Goal: Navigation & Orientation: Find specific page/section

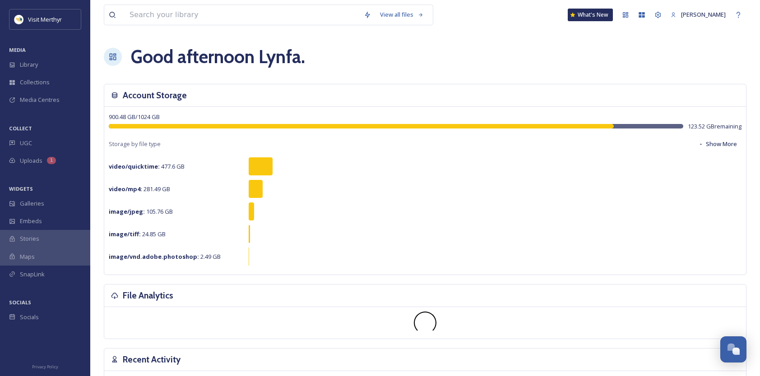
drag, startPoint x: 22, startPoint y: 65, endPoint x: 192, endPoint y: 69, distance: 170.6
click at [22, 65] on span "Library" at bounding box center [29, 64] width 18 height 9
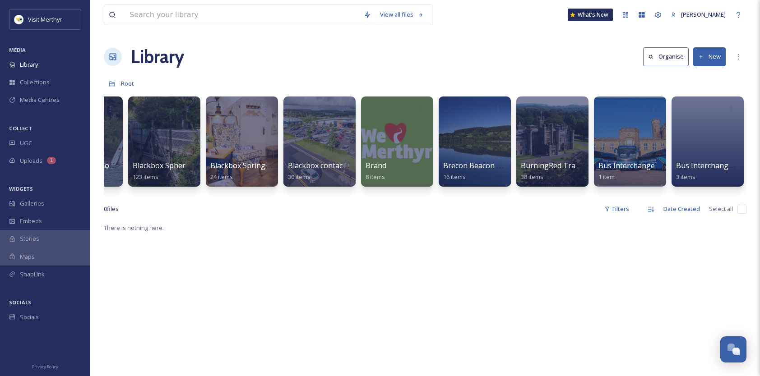
scroll to position [0, 1257]
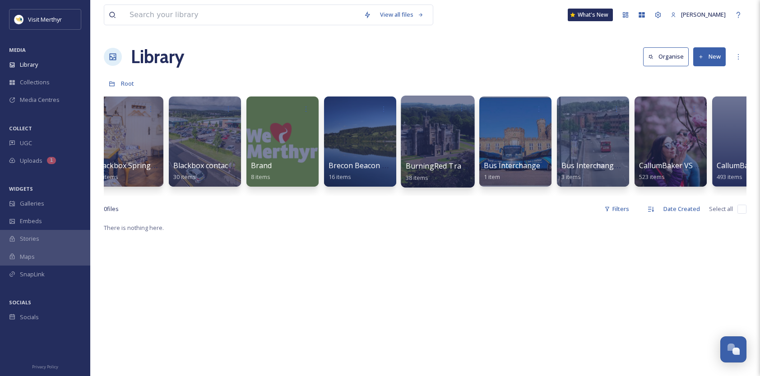
click at [447, 140] on div at bounding box center [438, 142] width 74 height 92
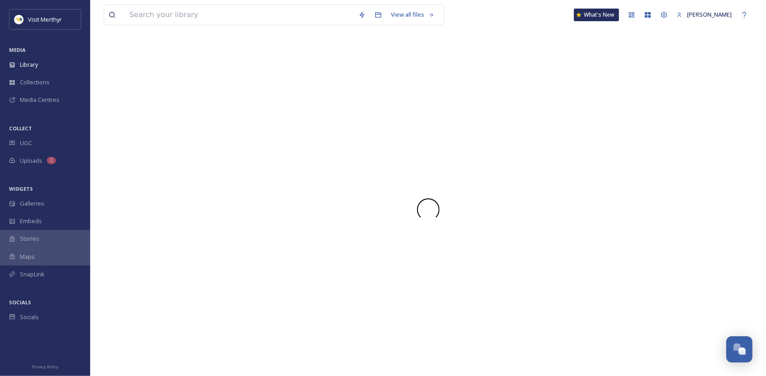
click at [447, 139] on div at bounding box center [428, 209] width 649 height 333
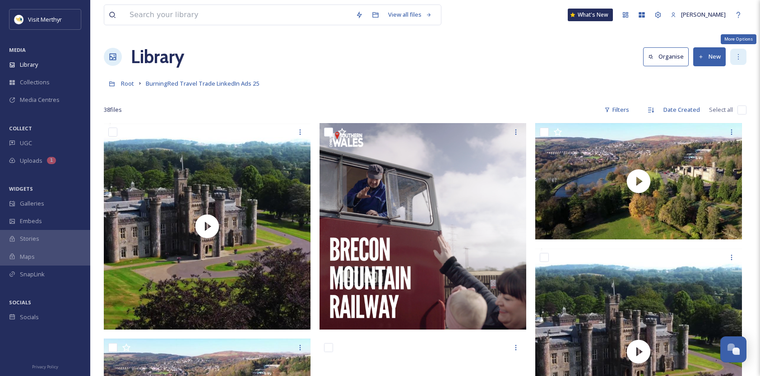
click at [737, 54] on icon at bounding box center [737, 56] width 7 height 7
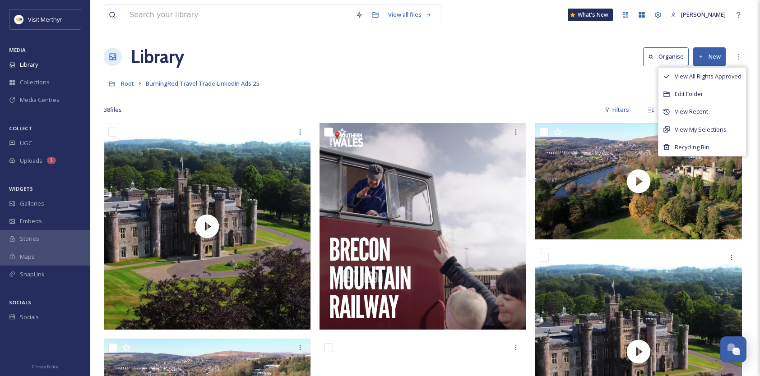
click at [395, 58] on div "Library Organise New View All Rights Approved Edit Folder View Recent View My S…" at bounding box center [425, 56] width 642 height 27
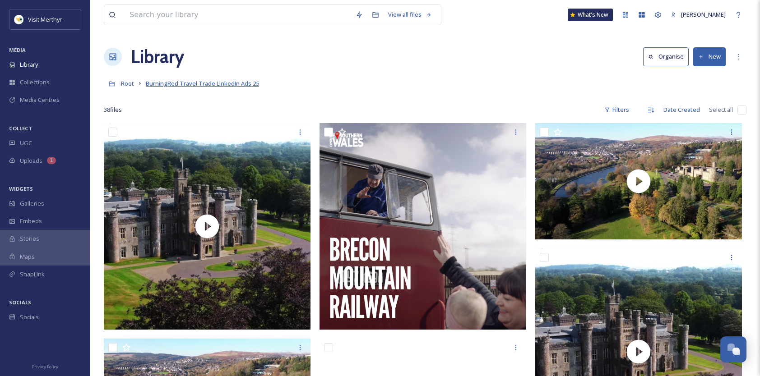
click at [201, 82] on span "BurningRed Travel Trade LinkedIn Ads 25" at bounding box center [202, 83] width 113 height 8
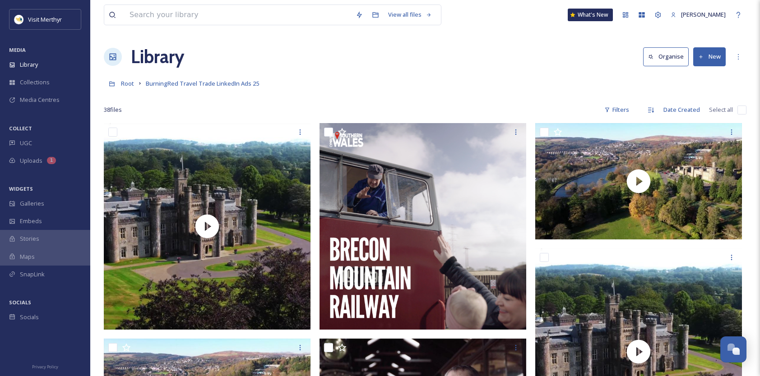
click at [738, 52] on div "More Options" at bounding box center [738, 57] width 16 height 16
click at [314, 81] on div "Root BurningRed Travel Trade LinkedIn Ads 25" at bounding box center [425, 83] width 642 height 17
click at [738, 55] on icon at bounding box center [737, 56] width 7 height 7
drag, startPoint x: 528, startPoint y: 71, endPoint x: 397, endPoint y: 80, distance: 131.6
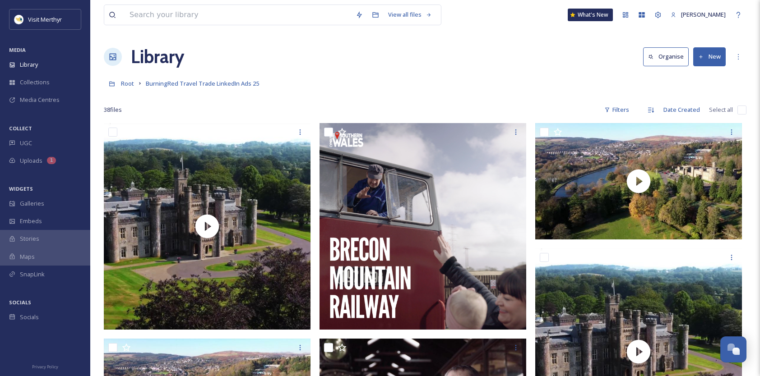
click at [204, 84] on span "BurningRed Travel Trade LinkedIn Ads 25" at bounding box center [202, 83] width 113 height 8
click at [702, 54] on icon at bounding box center [701, 57] width 6 height 6
click at [735, 53] on icon at bounding box center [737, 56] width 7 height 7
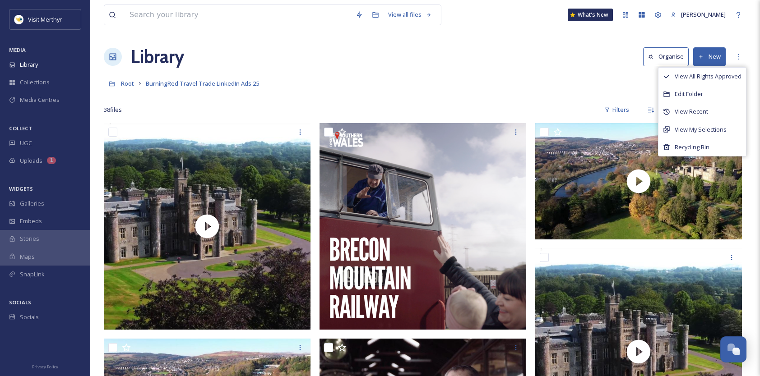
click at [309, 77] on div "Root BurningRed Travel Trade LinkedIn Ads 25" at bounding box center [425, 83] width 642 height 17
